Goal: Information Seeking & Learning: Learn about a topic

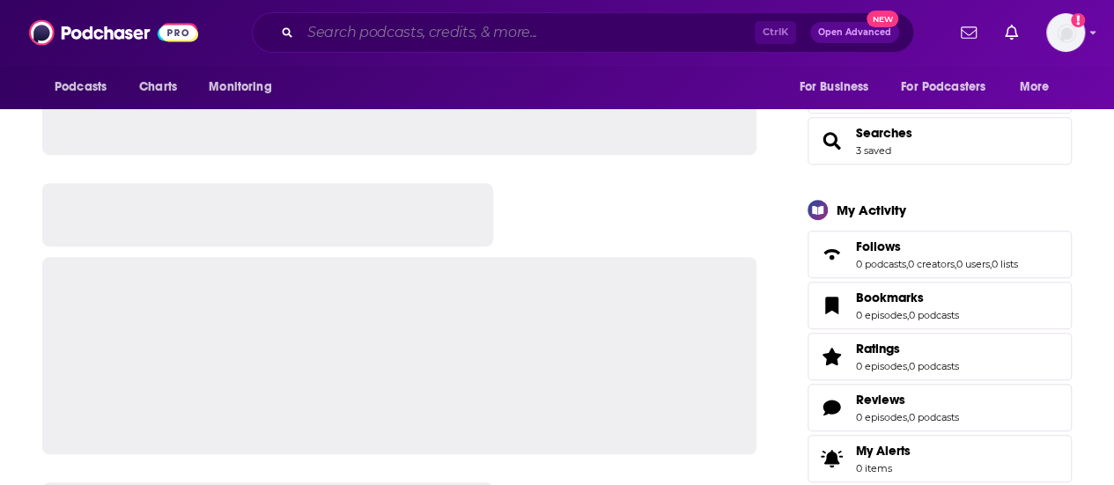
click at [318, 31] on input "Search podcasts, credits, & more..." at bounding box center [527, 32] width 454 height 28
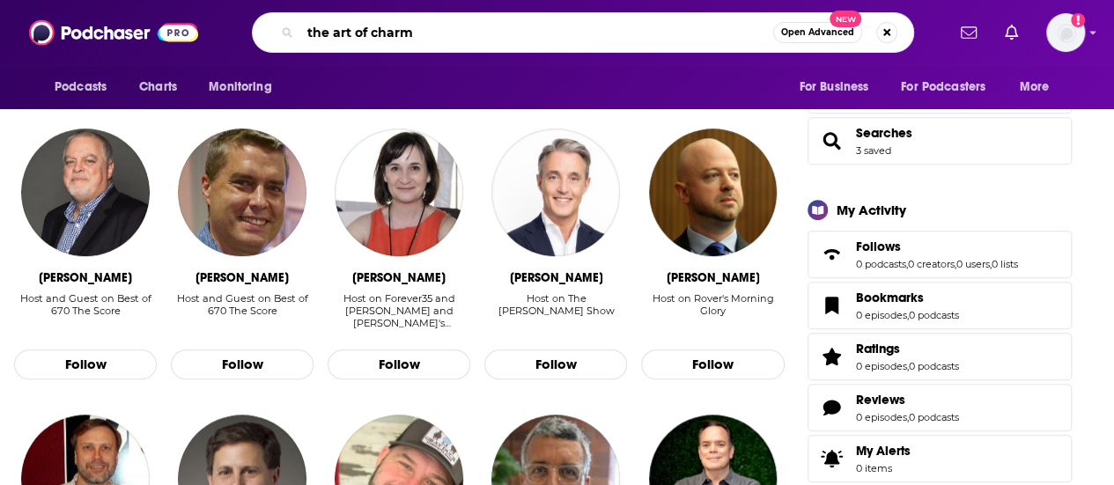
type input "the art of charm"
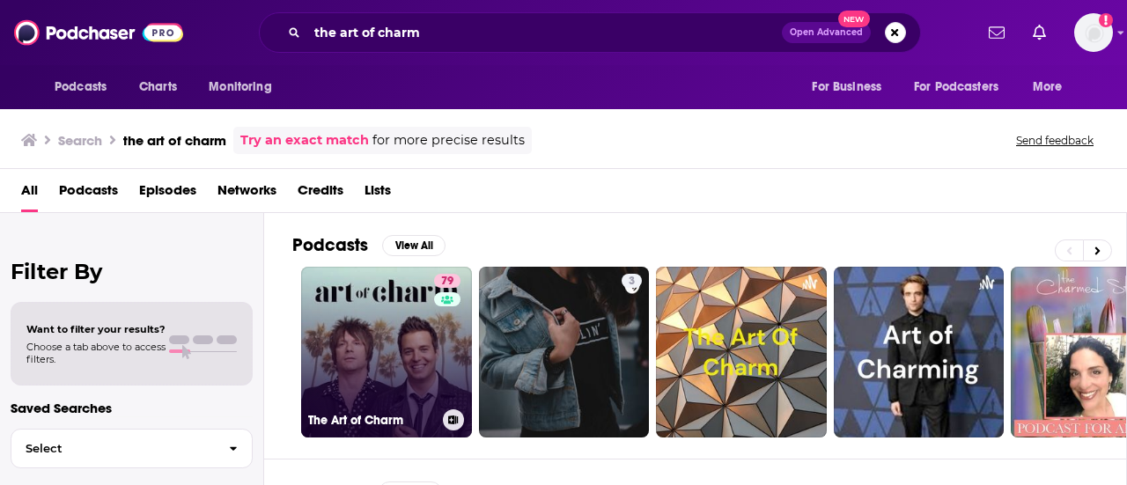
click at [380, 323] on link "79 The Art of Charm" at bounding box center [386, 352] width 171 height 171
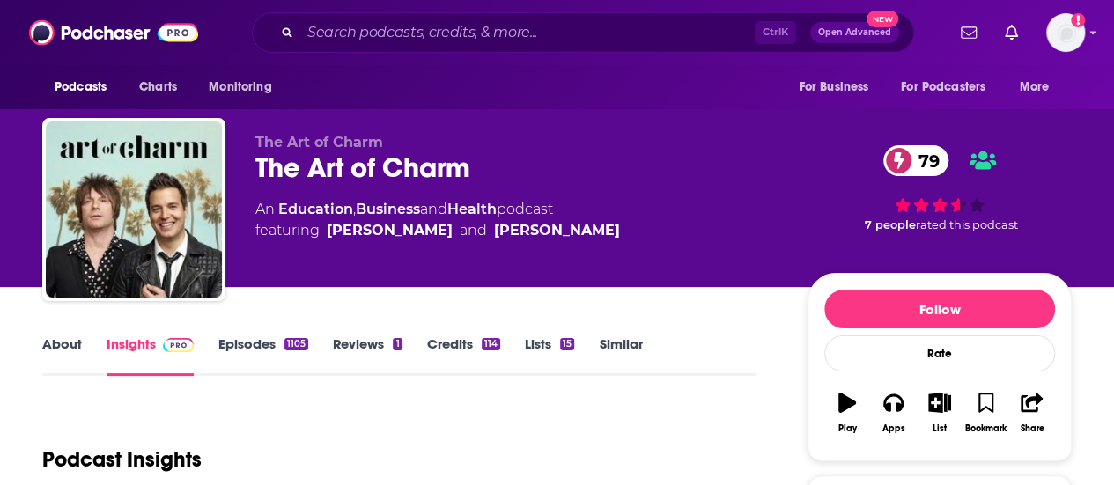
click at [228, 343] on link "Episodes 1105" at bounding box center [263, 355] width 90 height 41
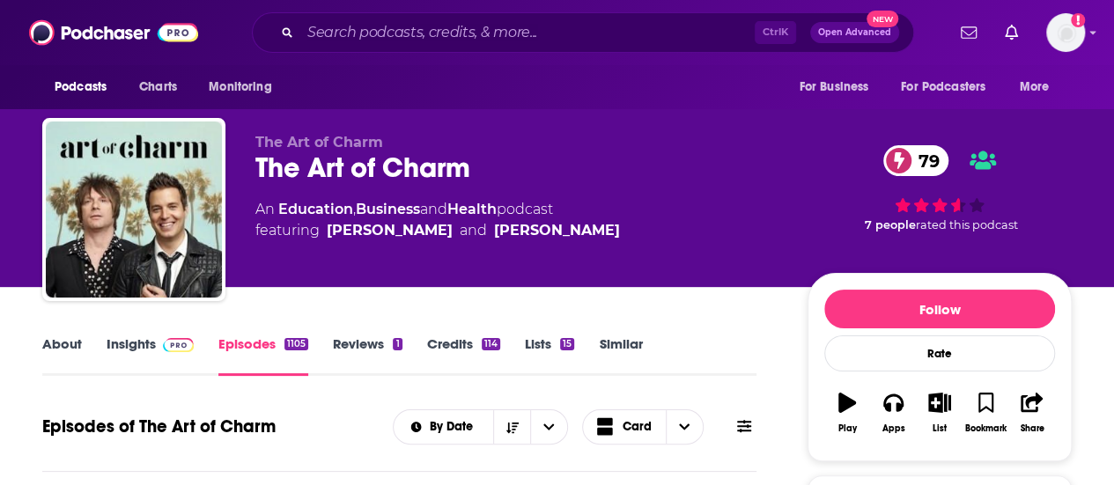
click at [128, 337] on link "Insights" at bounding box center [150, 355] width 87 height 41
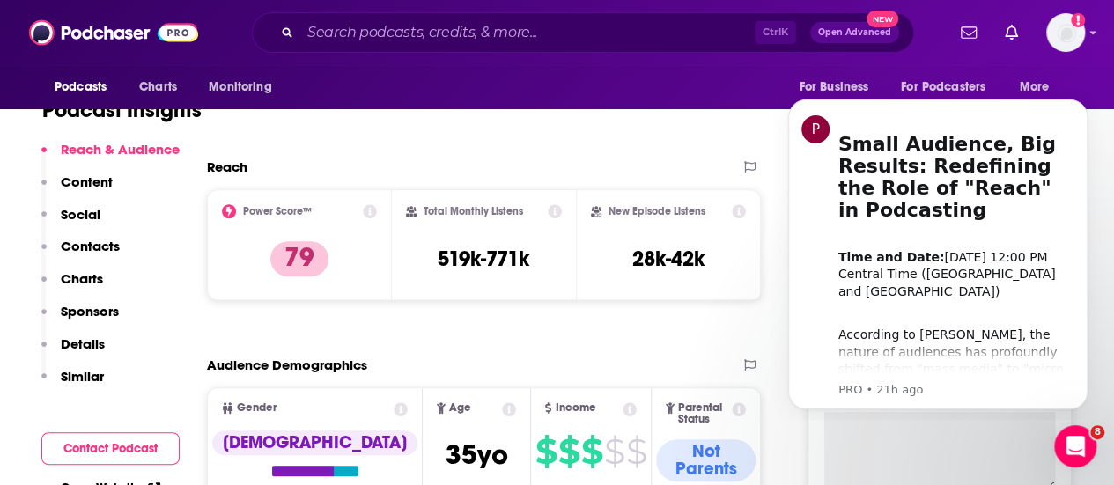
scroll to position [520, 0]
